Goal: Task Accomplishment & Management: Manage account settings

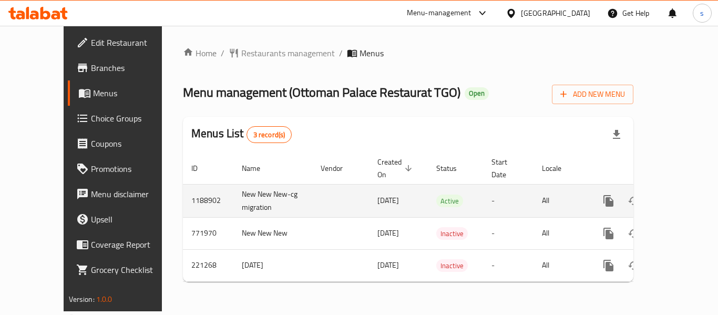
click at [679, 196] on icon "enhanced table" at bounding box center [683, 200] width 9 height 9
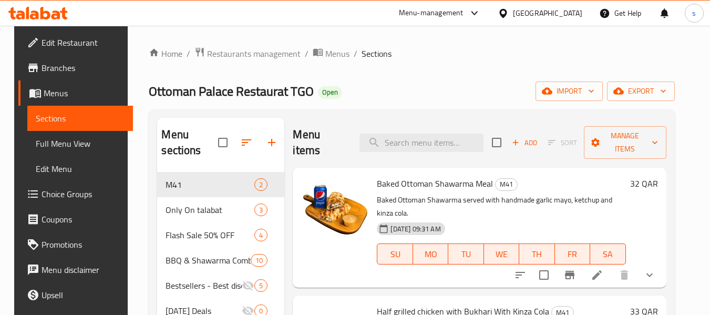
click at [66, 195] on span "Choice Groups" at bounding box center [82, 194] width 83 height 13
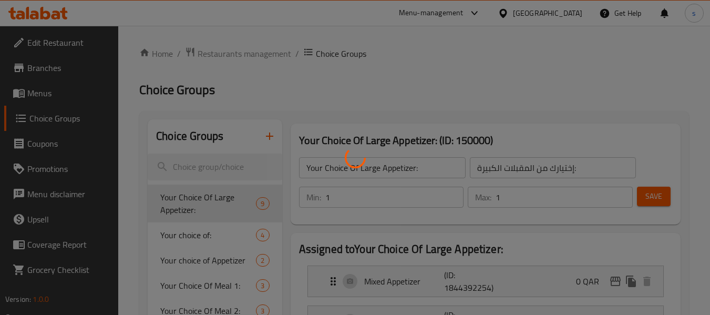
click at [192, 169] on div at bounding box center [355, 157] width 710 height 315
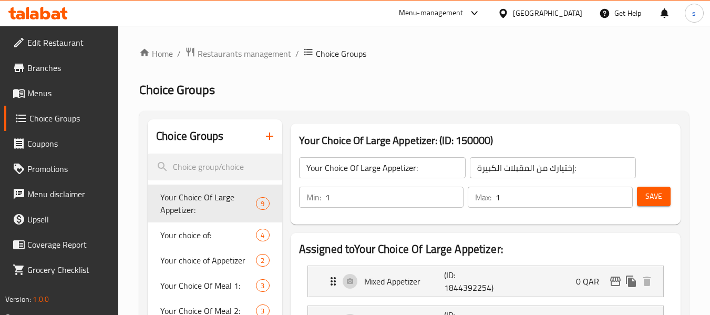
click at [185, 165] on input "search" at bounding box center [215, 166] width 134 height 27
paste input "Your choice of drink:"
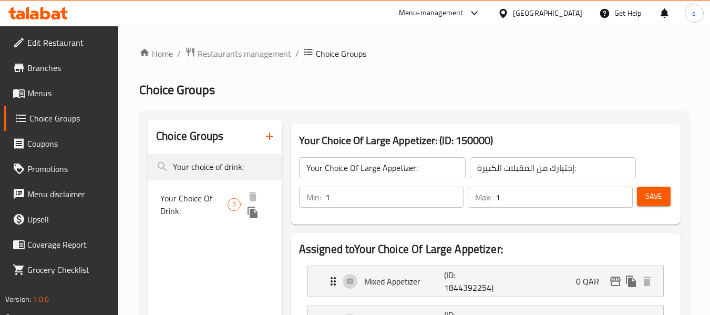
type input "Your choice of drink:"
click at [209, 200] on span "Your Choice Of Drink:" at bounding box center [193, 204] width 67 height 25
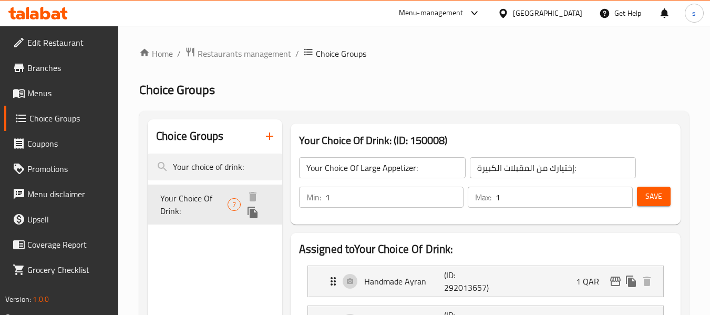
type input "Your Choice Of Drink:"
type input "أختيارك من المشروب:"
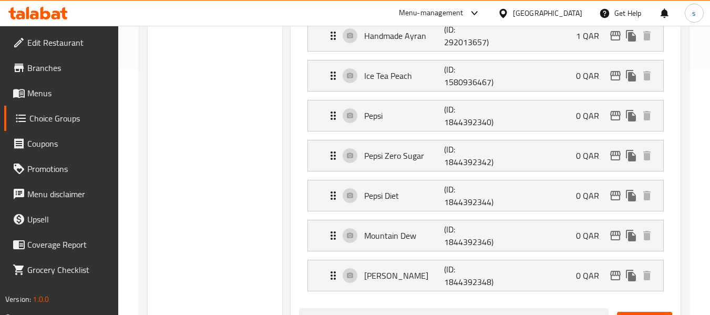
scroll to position [263, 0]
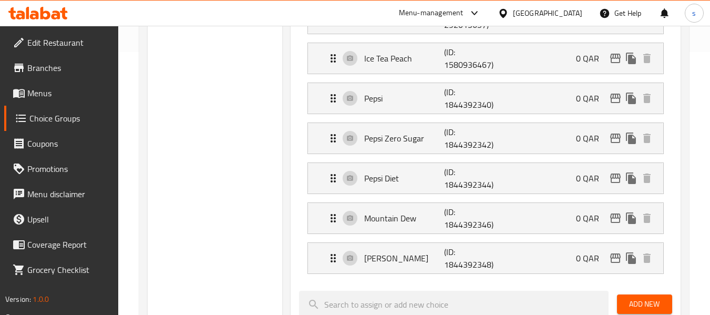
click at [572, 16] on div "[GEOGRAPHIC_DATA]" at bounding box center [547, 13] width 69 height 12
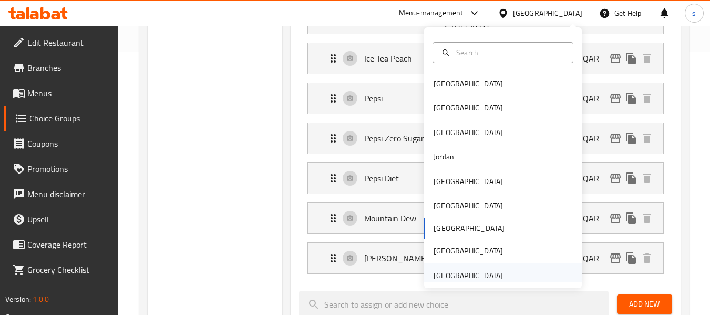
click at [449, 274] on div "[GEOGRAPHIC_DATA]" at bounding box center [467, 275] width 69 height 12
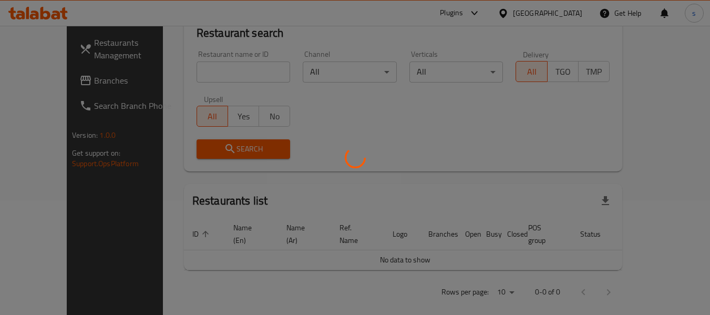
scroll to position [263, 0]
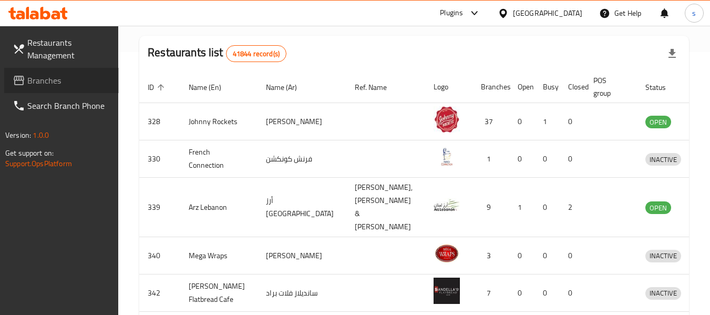
click at [88, 72] on link "Branches" at bounding box center [61, 80] width 115 height 25
